Goal: Information Seeking & Learning: Check status

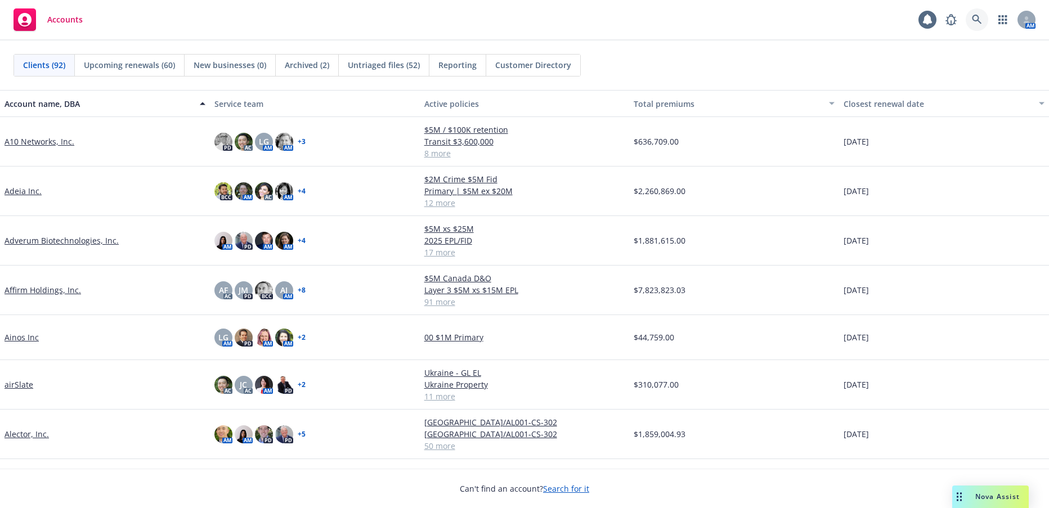
click at [974, 20] on icon at bounding box center [977, 20] width 10 height 10
click at [83, 240] on link "Adverum Biotechnologies, Inc." at bounding box center [62, 241] width 114 height 12
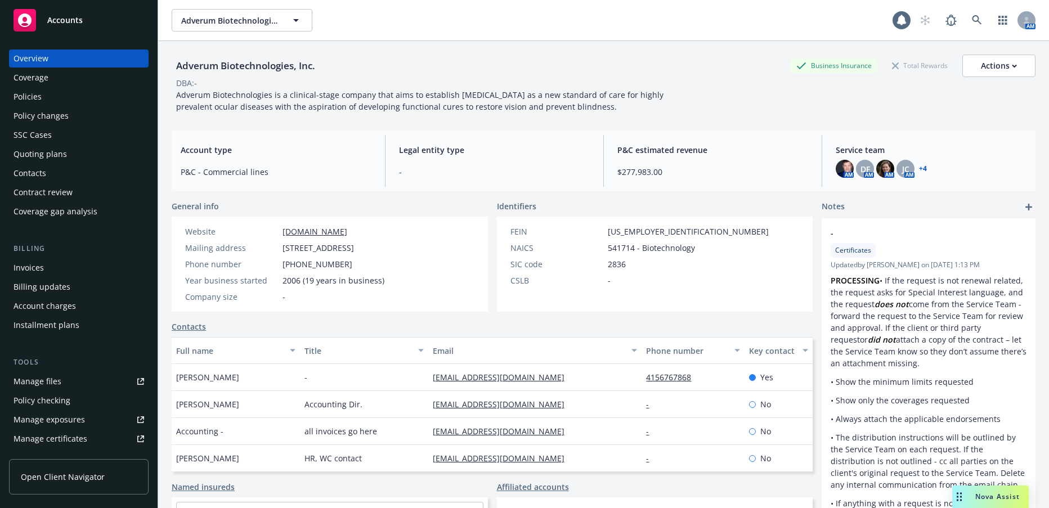
click at [30, 98] on div "Policies" at bounding box center [28, 97] width 28 height 18
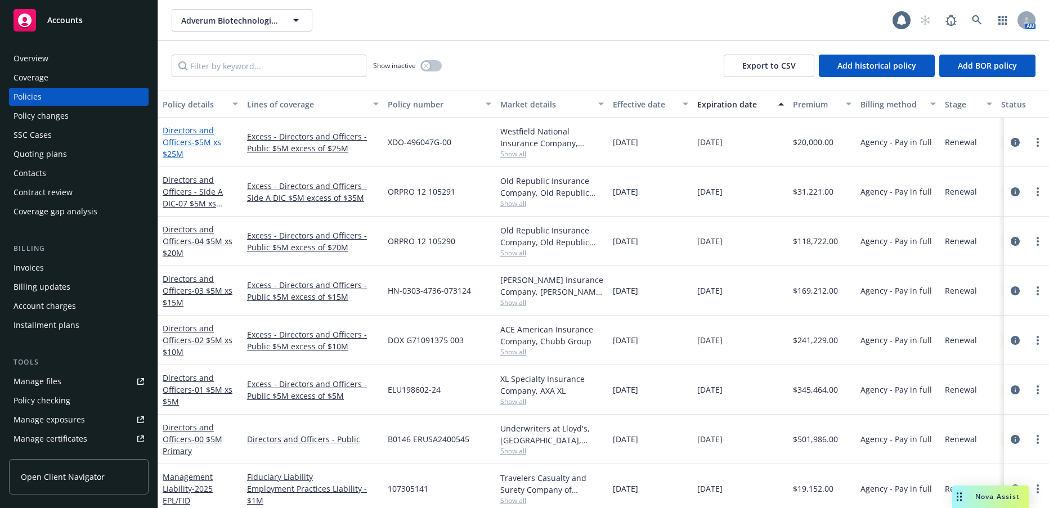
click at [209, 144] on span "- $5M xs $25M" at bounding box center [192, 148] width 59 height 23
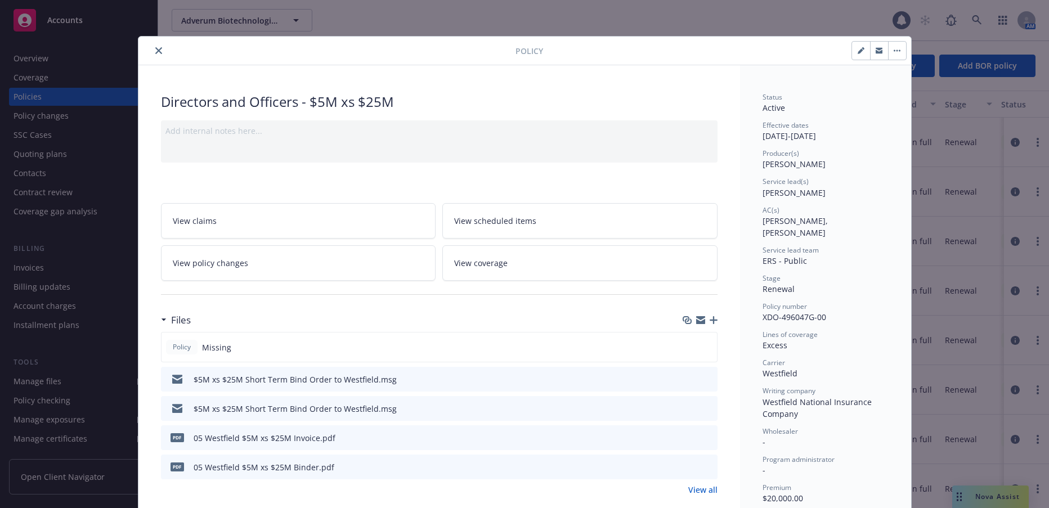
click at [155, 50] on icon "close" at bounding box center [158, 50] width 7 height 7
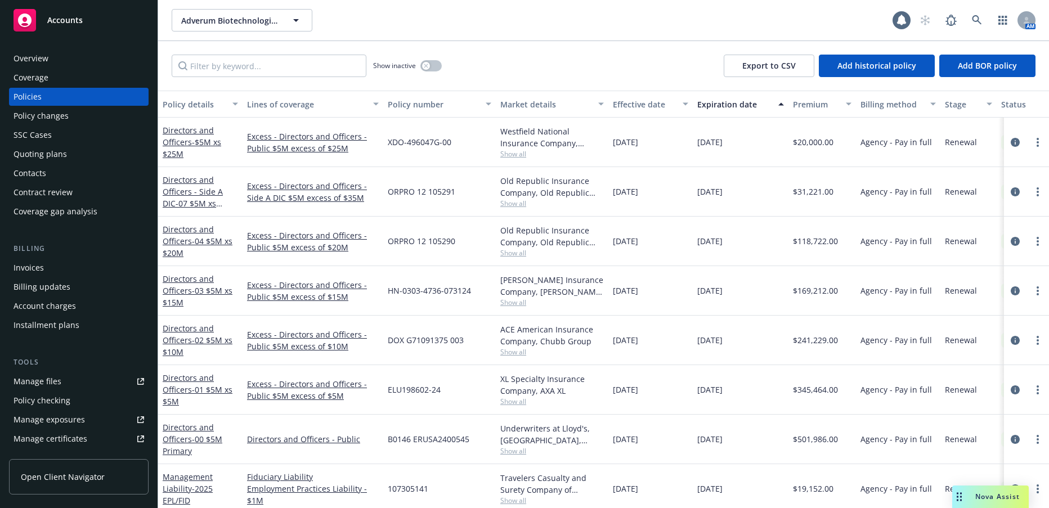
click at [31, 267] on div "Invoices" at bounding box center [29, 268] width 30 height 18
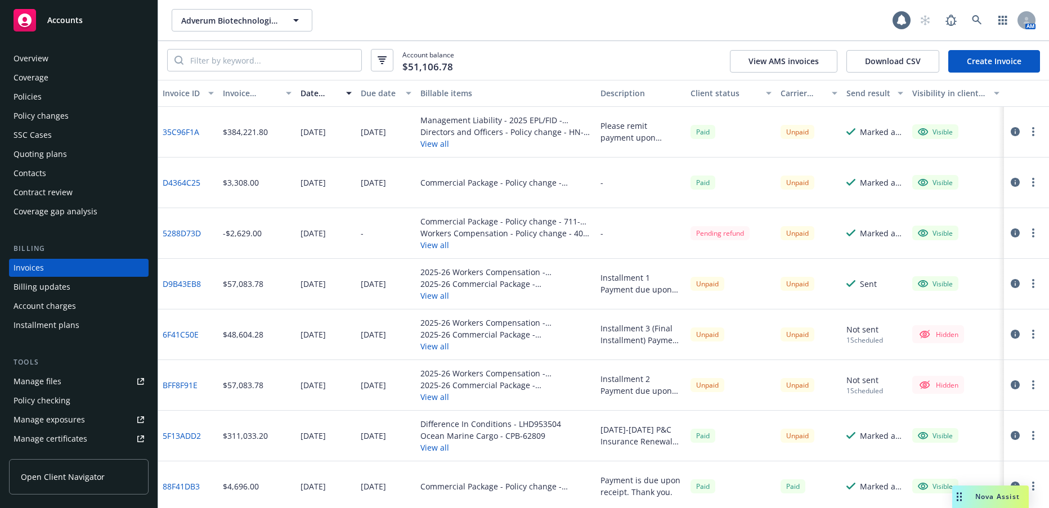
click at [191, 132] on link "35C96F1A" at bounding box center [181, 132] width 37 height 12
